Goal: Contribute content

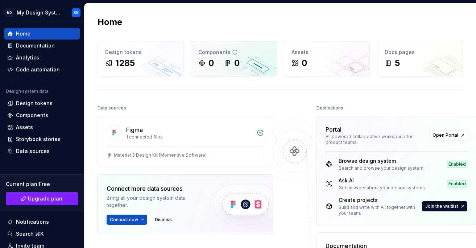
click at [224, 55] on div "Components" at bounding box center [233, 52] width 71 height 7
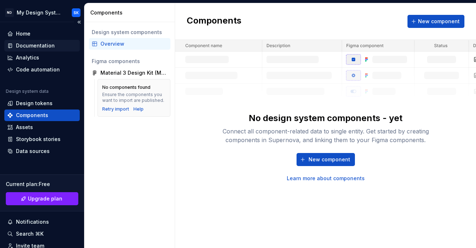
click at [38, 45] on div "Documentation" at bounding box center [35, 45] width 39 height 7
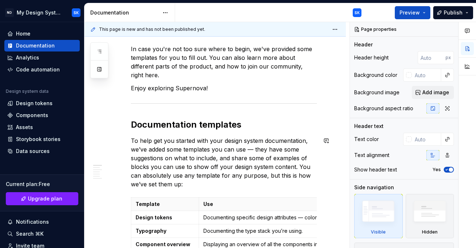
scroll to position [99, 0]
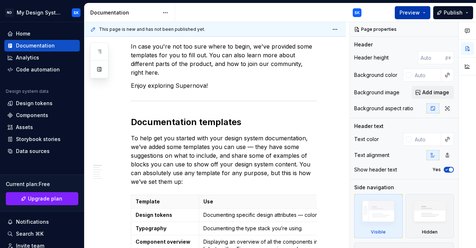
type textarea "*"
